Goal: Transaction & Acquisition: Purchase product/service

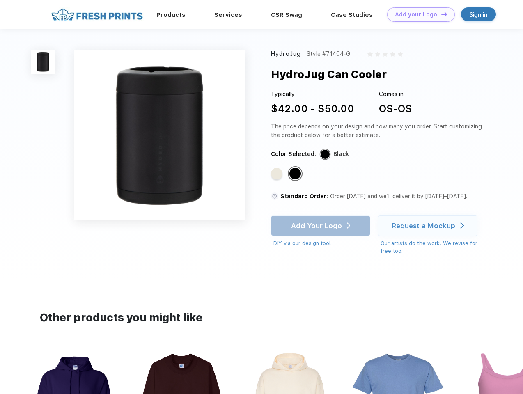
click at [418, 14] on link "Add your Logo Design Tool" at bounding box center [421, 14] width 68 height 14
click at [0, 0] on div "Design Tool" at bounding box center [0, 0] width 0 height 0
click at [441, 14] on link "Add your Logo Design Tool" at bounding box center [421, 14] width 68 height 14
click at [43, 62] on img at bounding box center [43, 62] width 24 height 24
click at [278, 174] on div "Standard Color" at bounding box center [276, 173] width 11 height 11
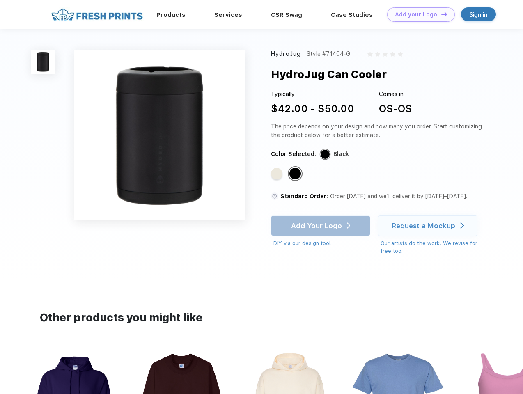
click at [296, 174] on div "Standard Color" at bounding box center [295, 173] width 11 height 11
click at [322, 226] on div "Add Your Logo DIY via our design tool. Ah shoot! This product isn't up in our d…" at bounding box center [320, 232] width 99 height 32
click at [429, 226] on div "Request a Mockup" at bounding box center [424, 226] width 64 height 8
